Goal: Information Seeking & Learning: Learn about a topic

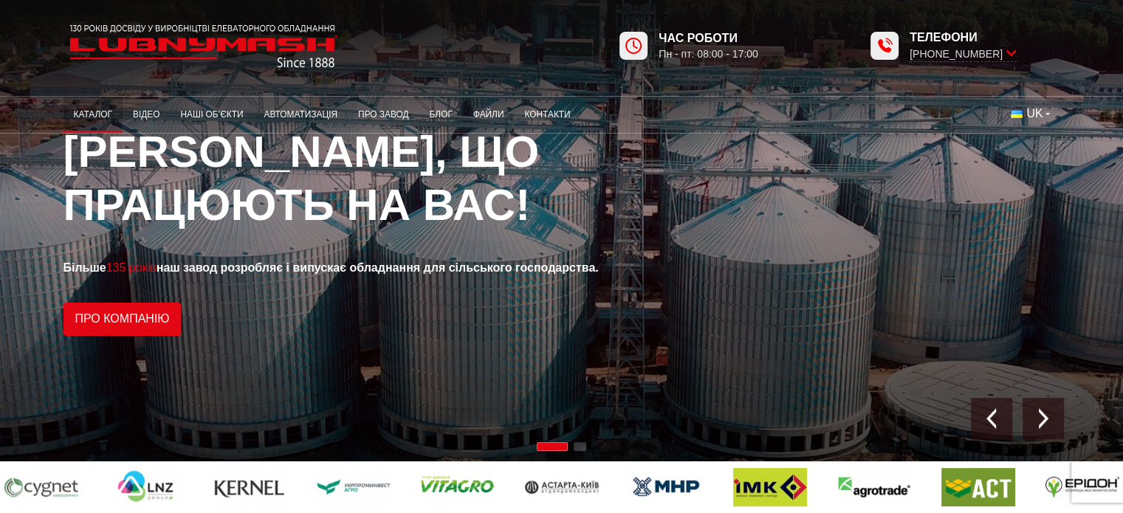
click at [101, 110] on link "Каталог" at bounding box center [93, 114] width 59 height 29
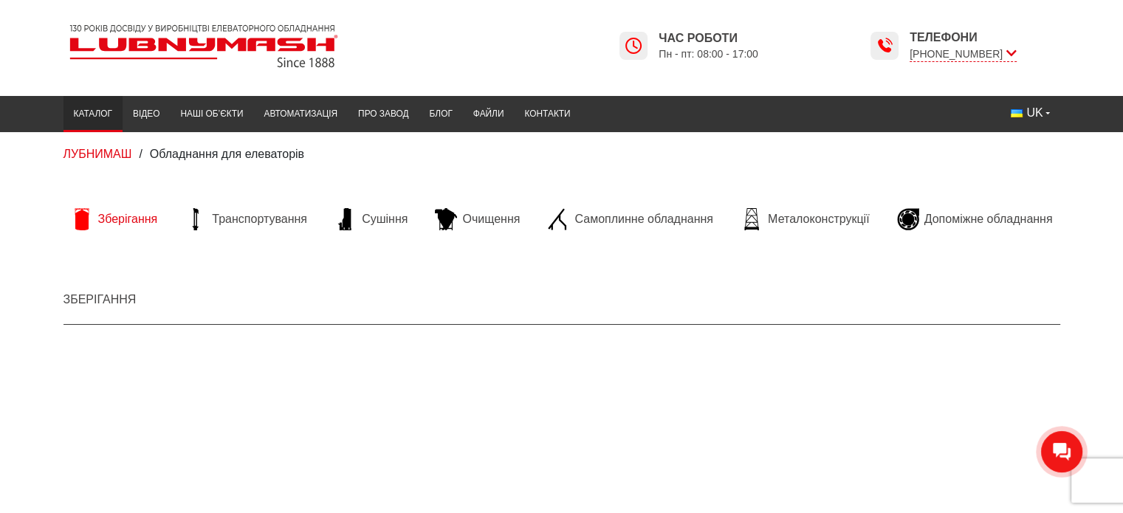
click at [123, 216] on span "Зберігання" at bounding box center [128, 219] width 60 height 16
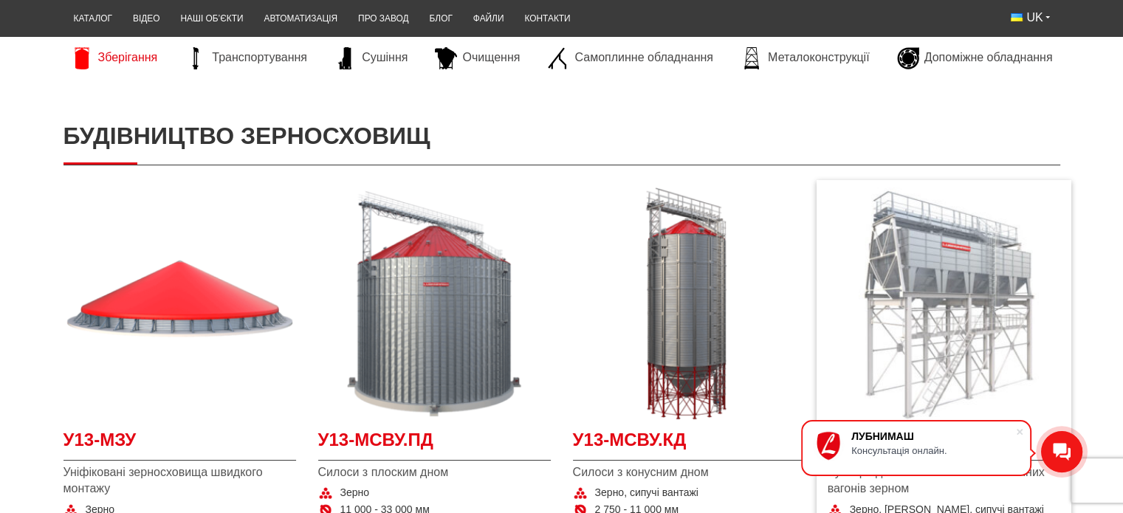
scroll to position [295, 0]
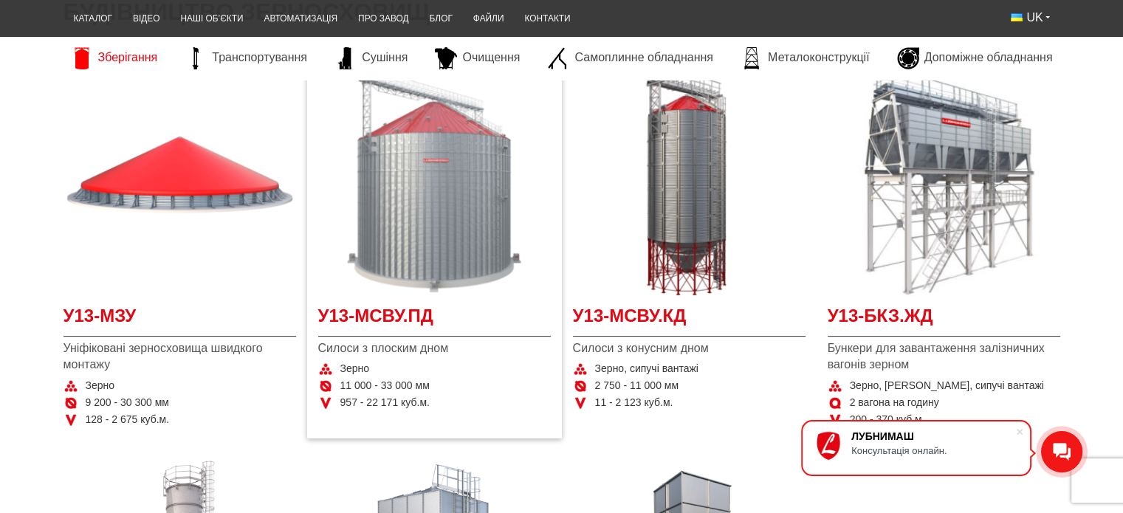
click at [432, 191] on img at bounding box center [434, 180] width 233 height 233
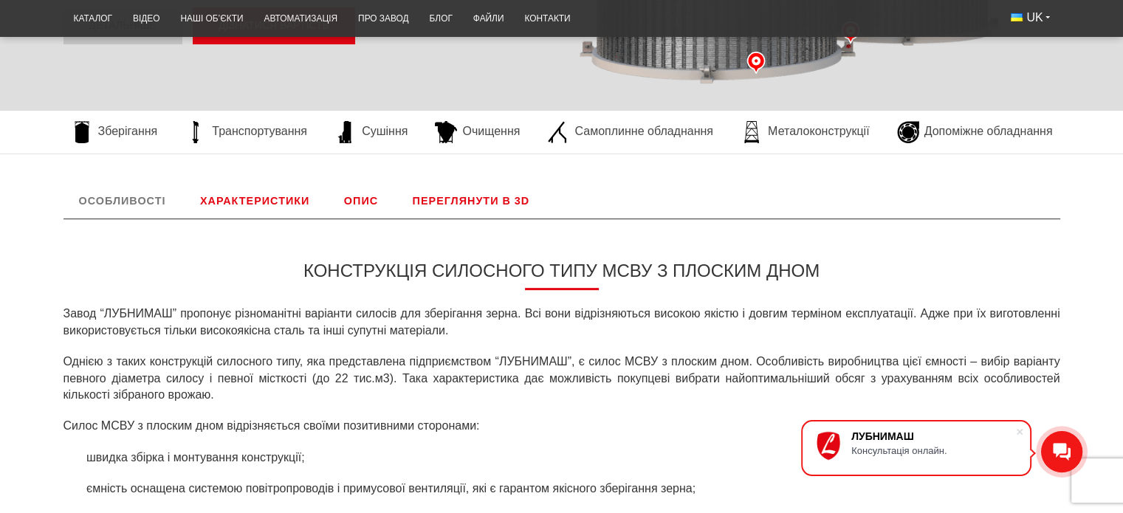
scroll to position [295, 0]
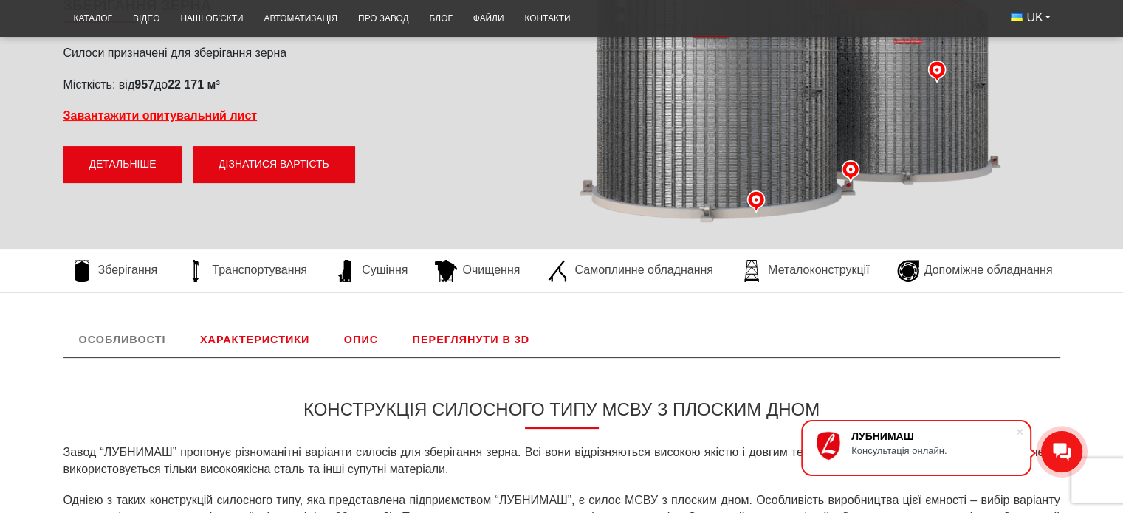
click at [121, 159] on link "Детальніше" at bounding box center [123, 164] width 119 height 37
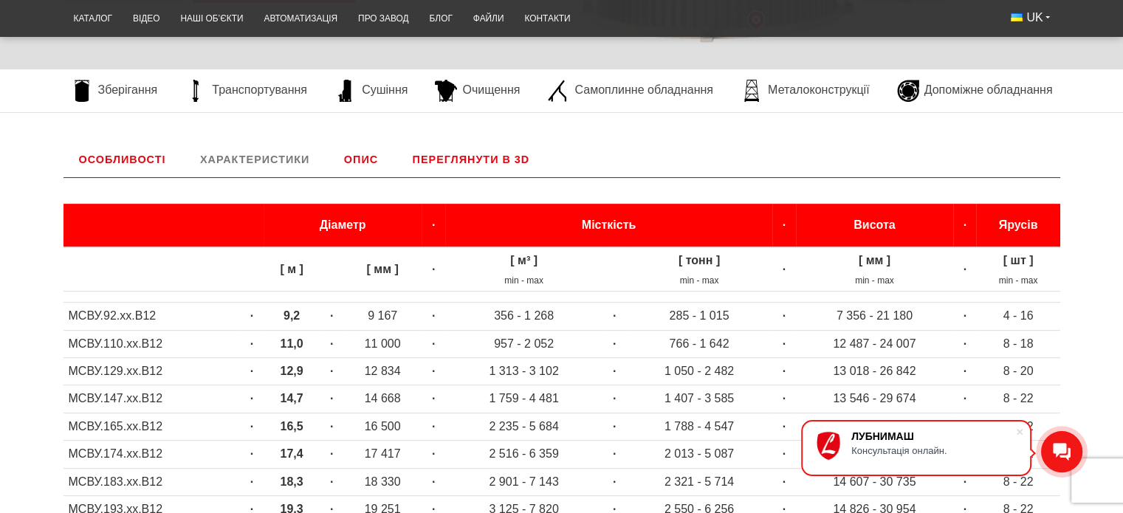
scroll to position [37, 0]
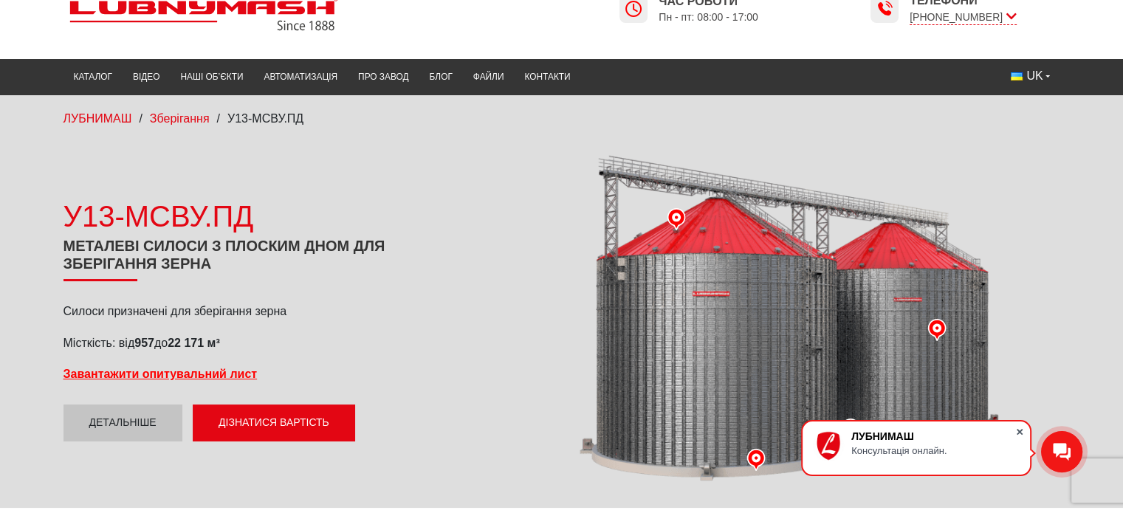
click at [1019, 434] on span at bounding box center [1020, 432] width 15 height 15
